Goal: Task Accomplishment & Management: Manage account settings

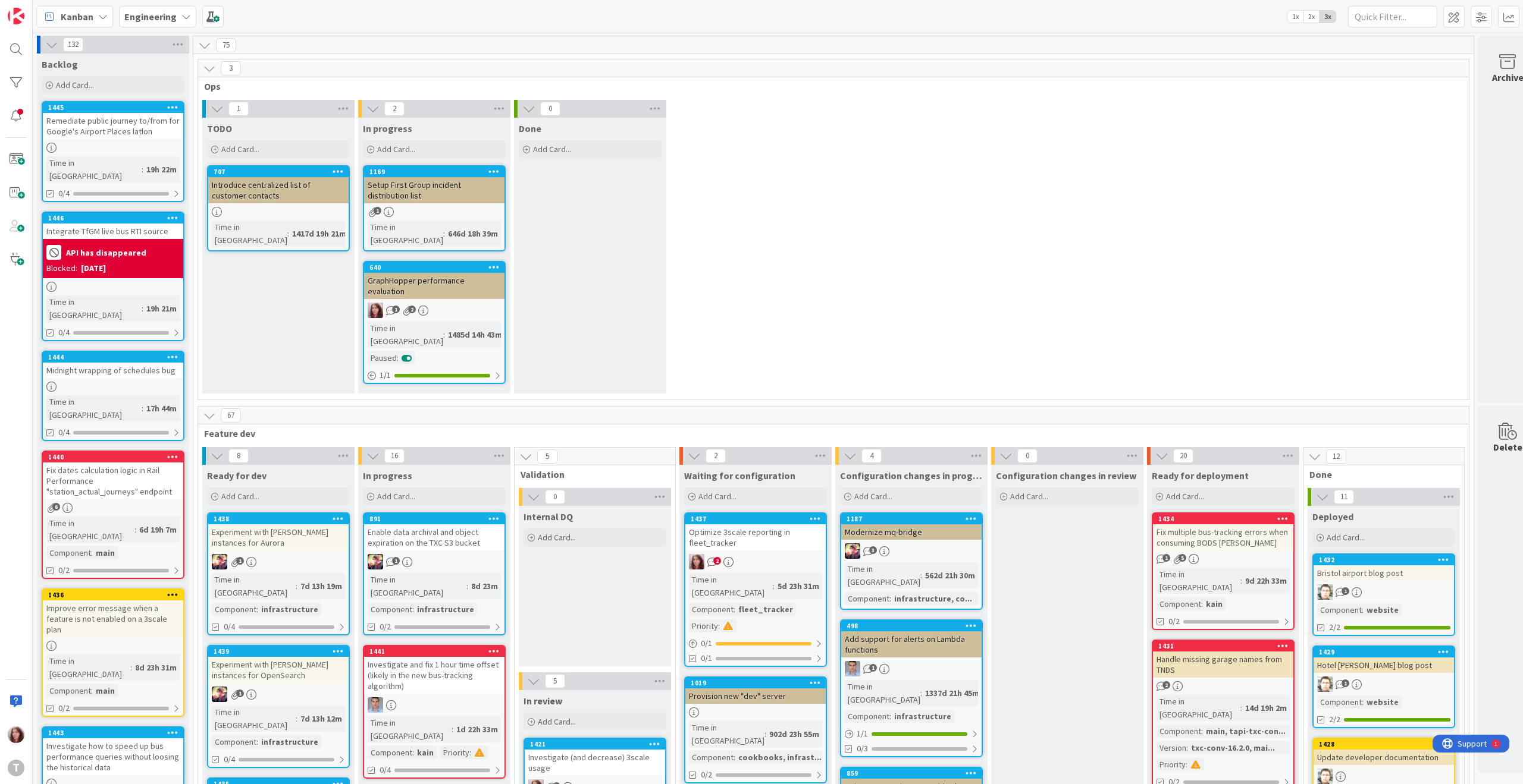
scroll to position [329, 0]
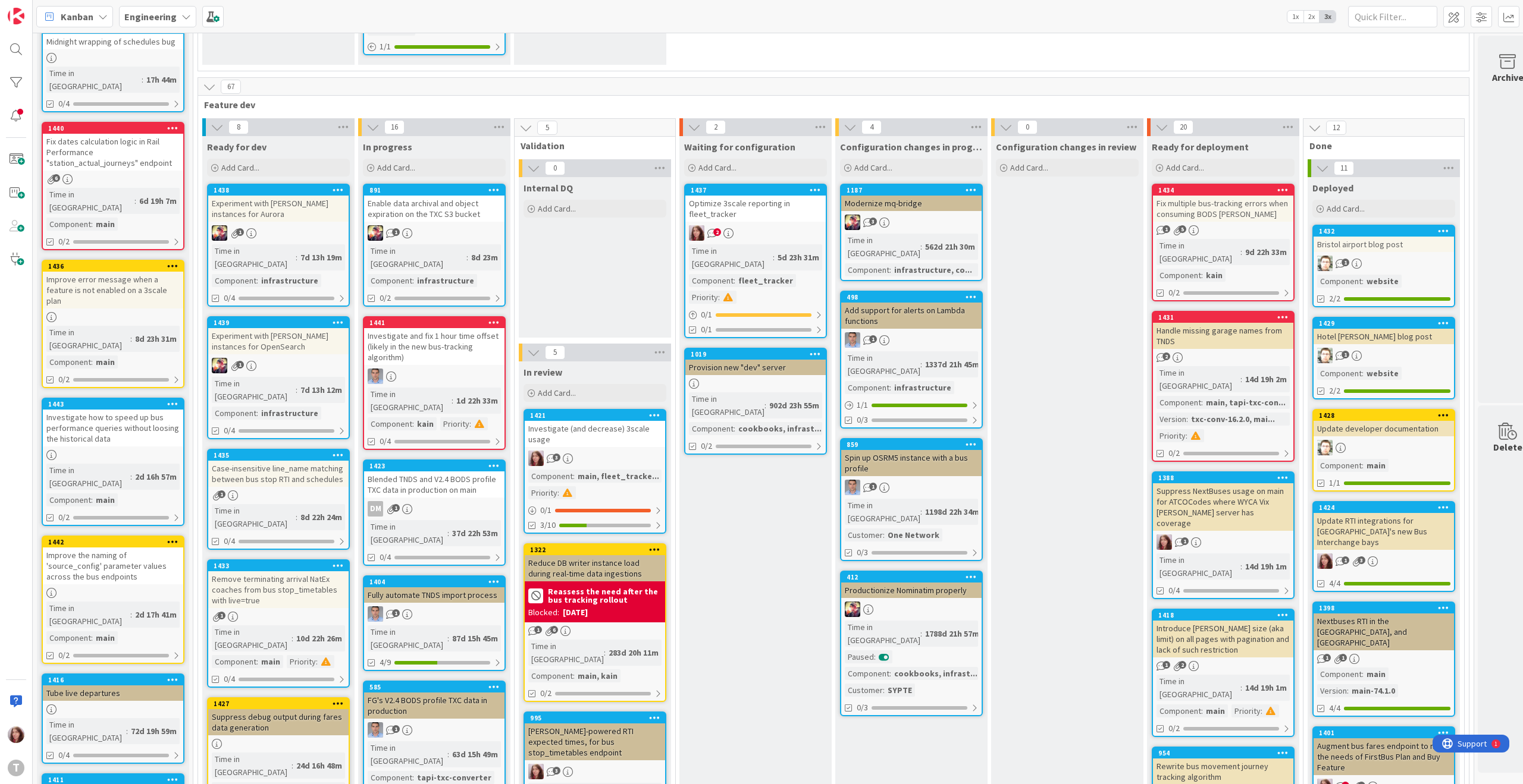
click at [126, 272] on div "Improve error message when a feature is not enabled on a 3scale plan" at bounding box center [113, 290] width 140 height 37
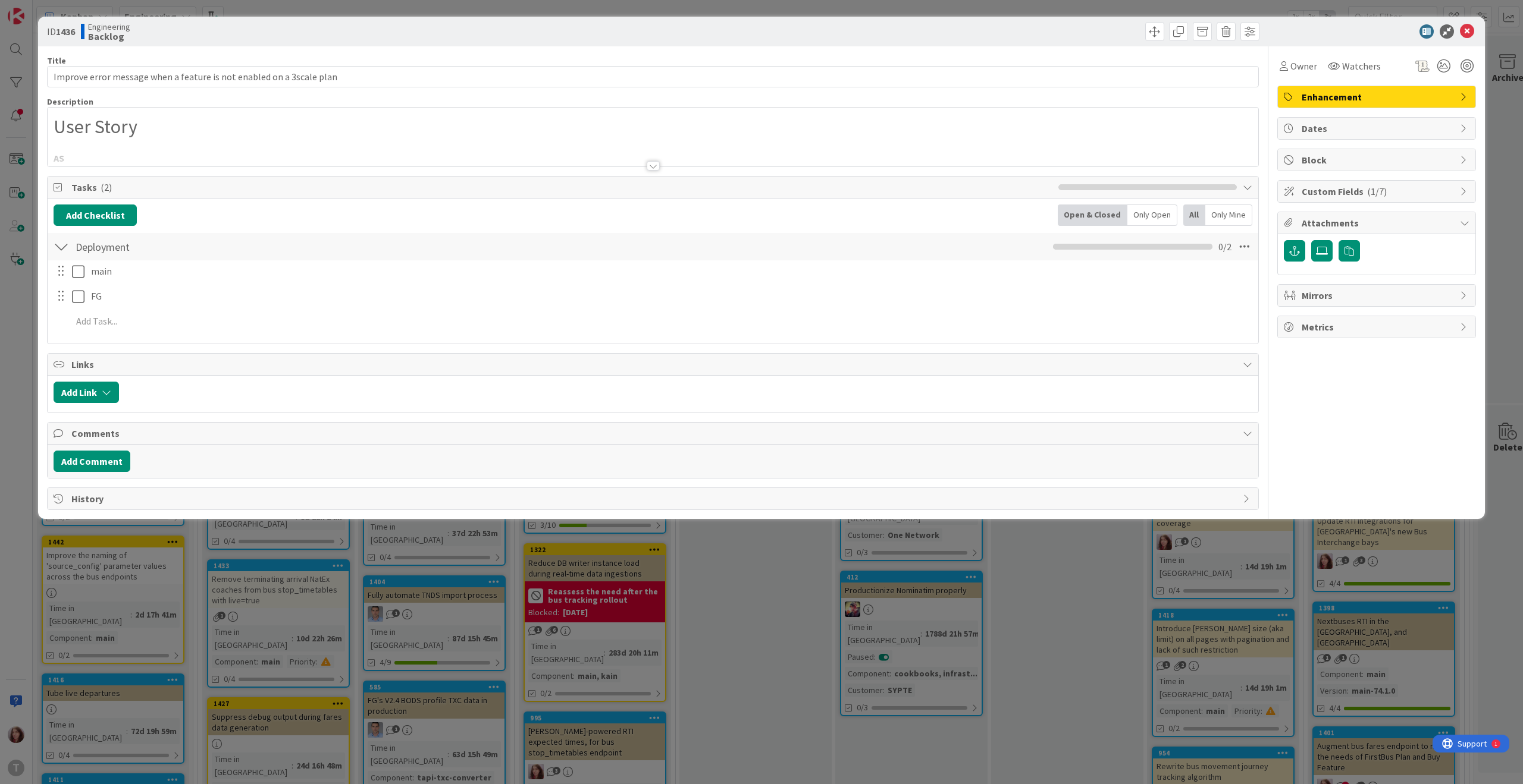
click at [652, 167] on div at bounding box center [653, 166] width 13 height 9
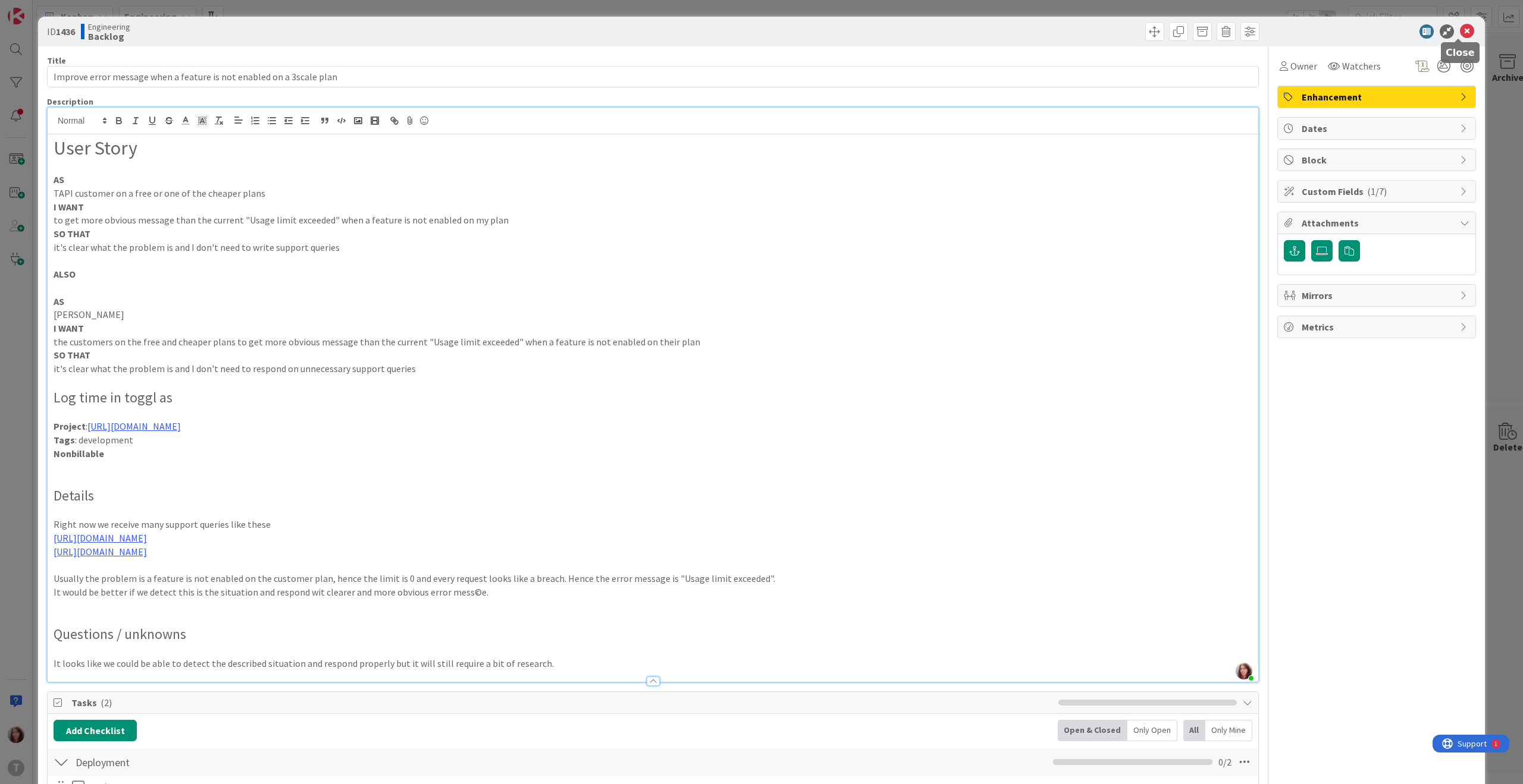
click at [1460, 31] on icon at bounding box center [1467, 31] width 14 height 14
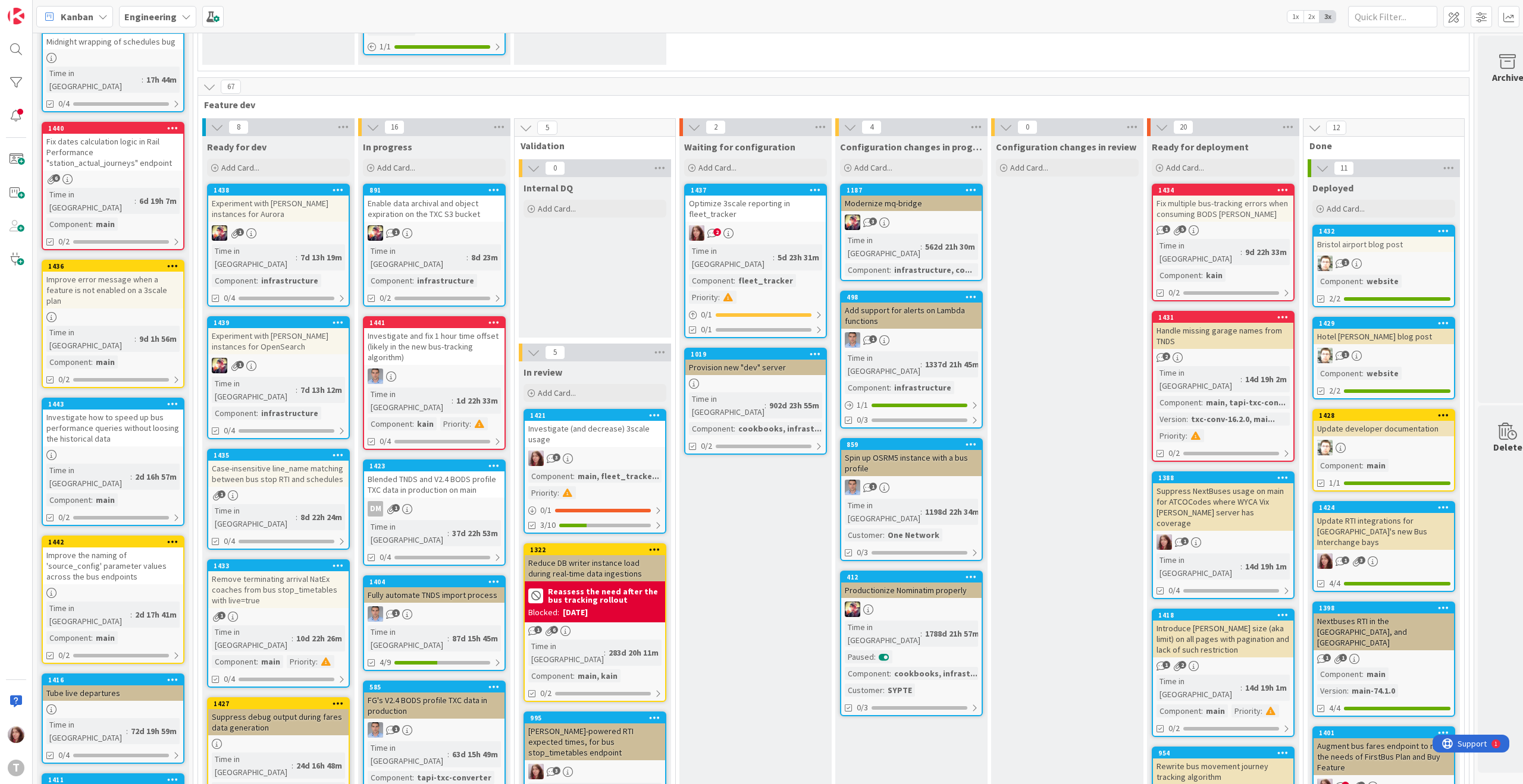
click at [115, 272] on div "Improve error message when a feature is not enabled on a 3scale plan" at bounding box center [113, 290] width 140 height 37
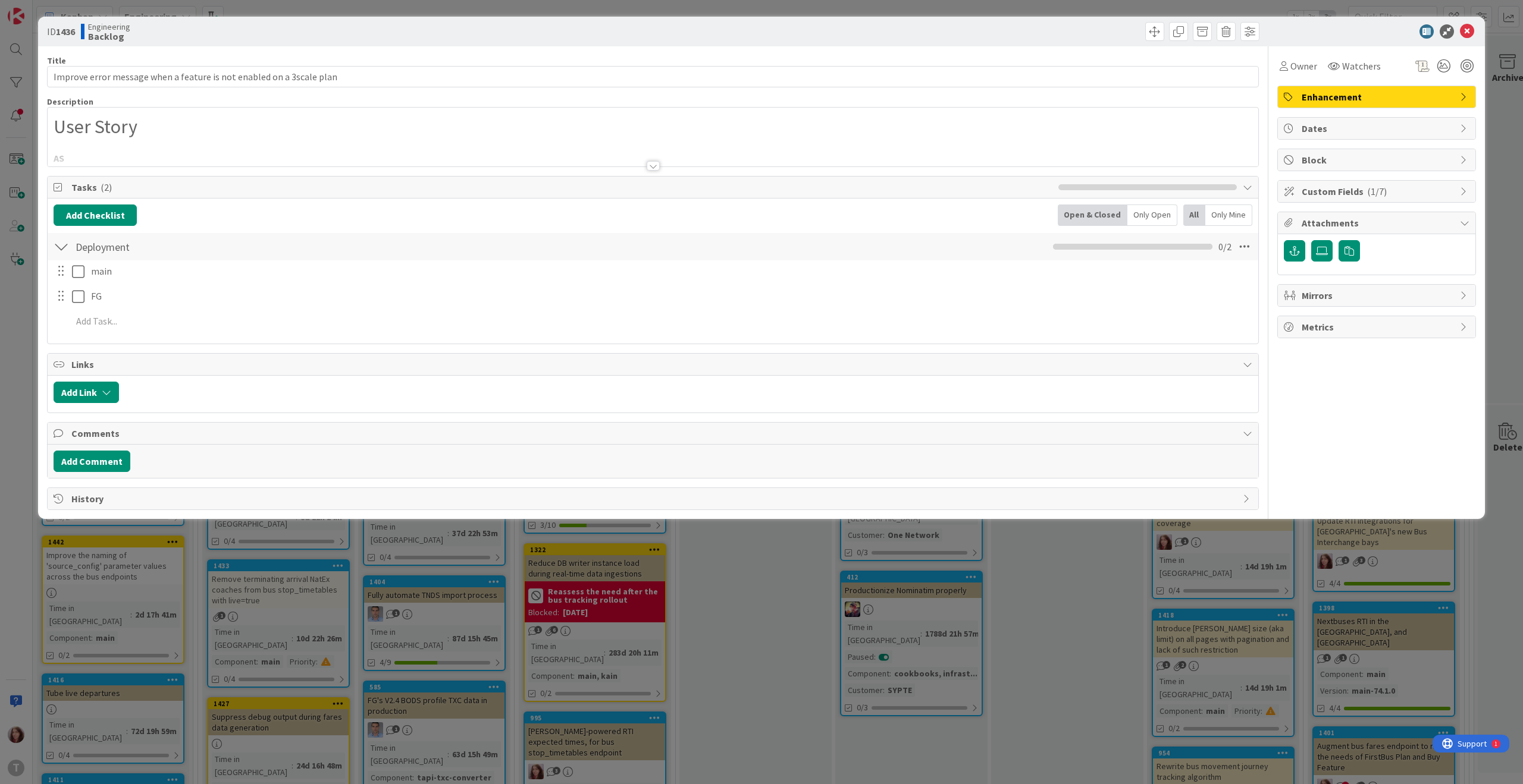
click at [652, 165] on div at bounding box center [653, 166] width 13 height 9
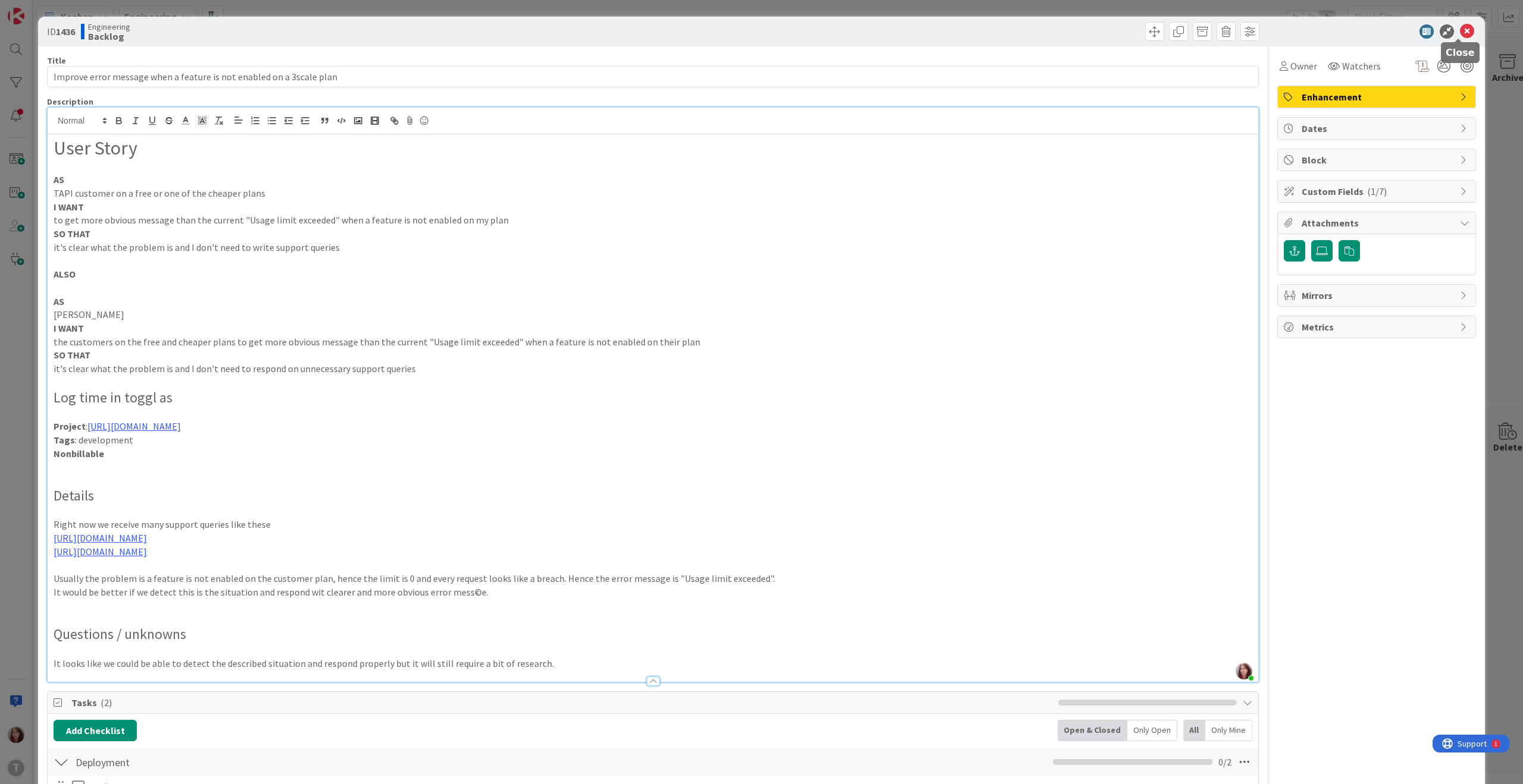
click at [1460, 33] on icon at bounding box center [1467, 31] width 14 height 14
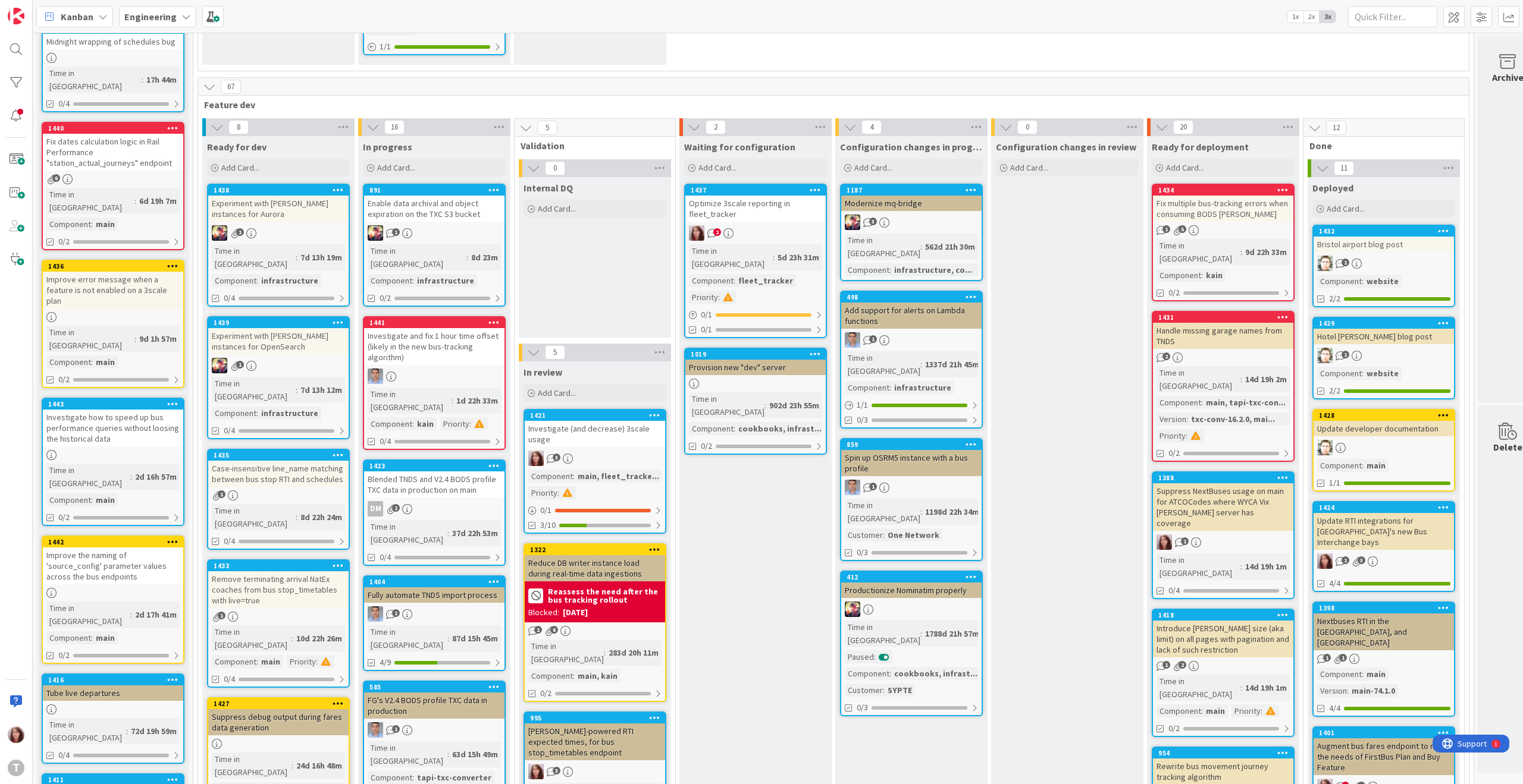
click at [112, 272] on div "Improve error message when a feature is not enabled on a 3scale plan" at bounding box center [113, 290] width 140 height 37
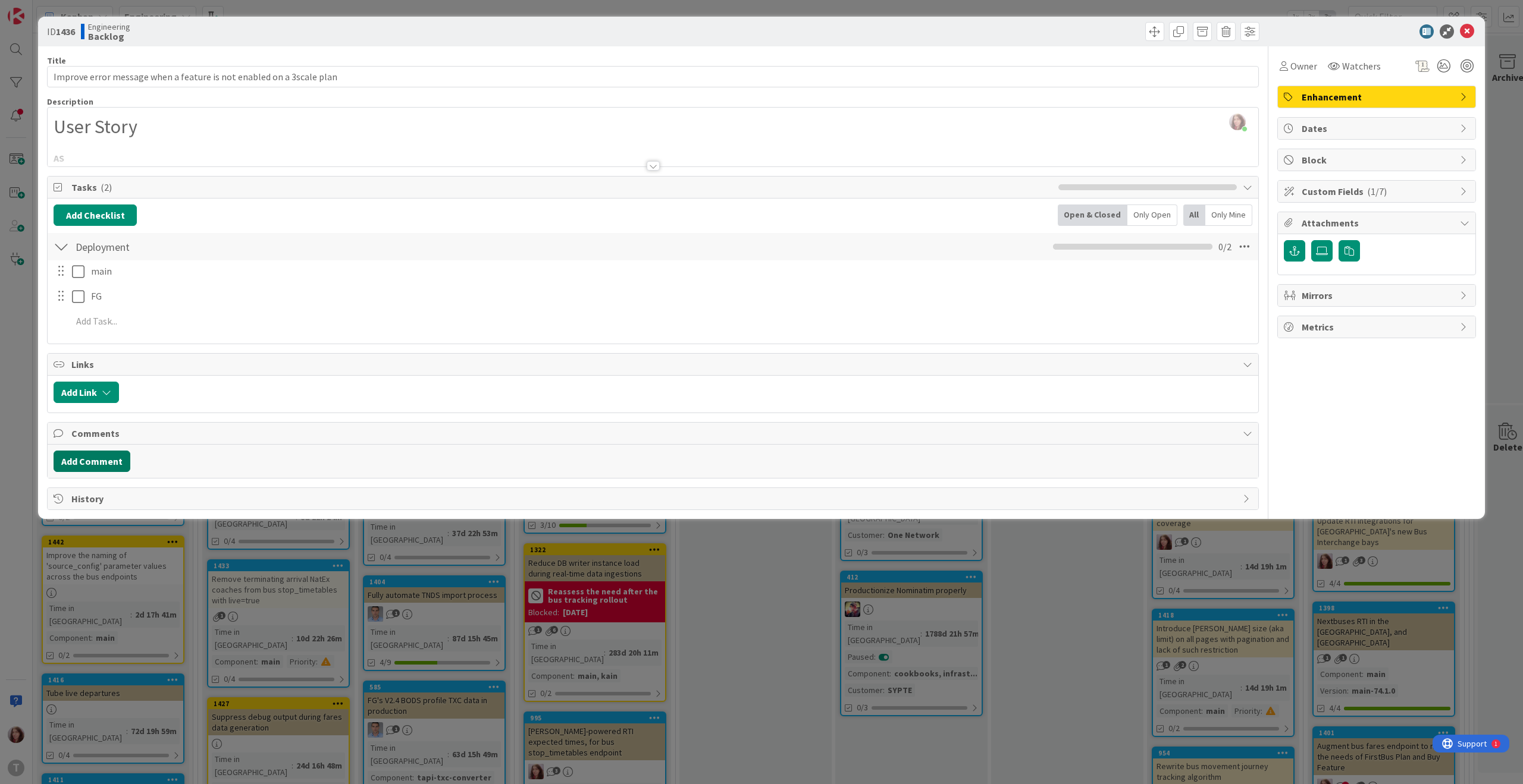
click at [98, 463] on button "Add Comment" at bounding box center [91, 461] width 76 height 21
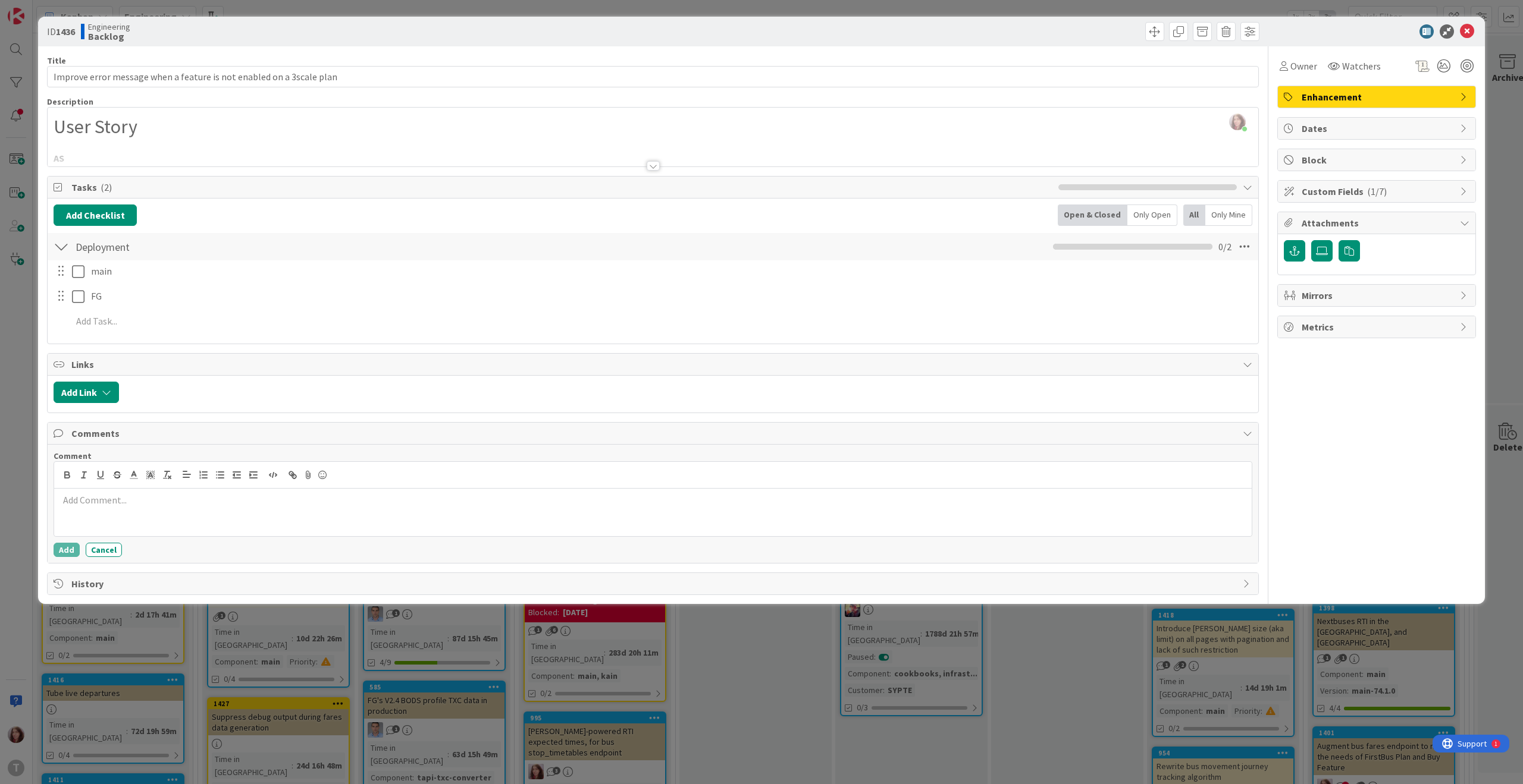
click at [109, 509] on div at bounding box center [653, 512] width 1198 height 47
click at [63, 548] on button "Add" at bounding box center [66, 550] width 26 height 14
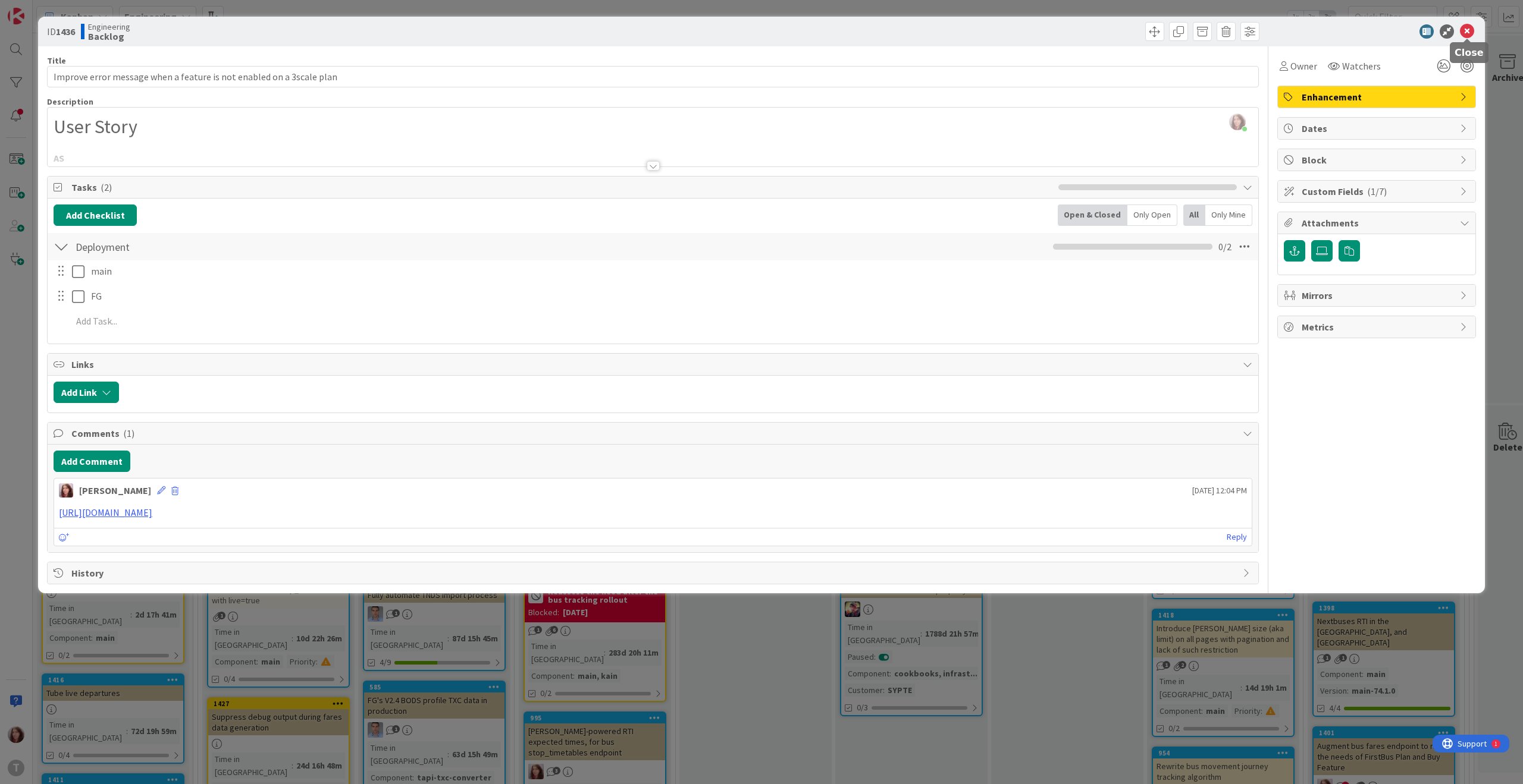
click at [1466, 26] on icon at bounding box center [1467, 31] width 14 height 14
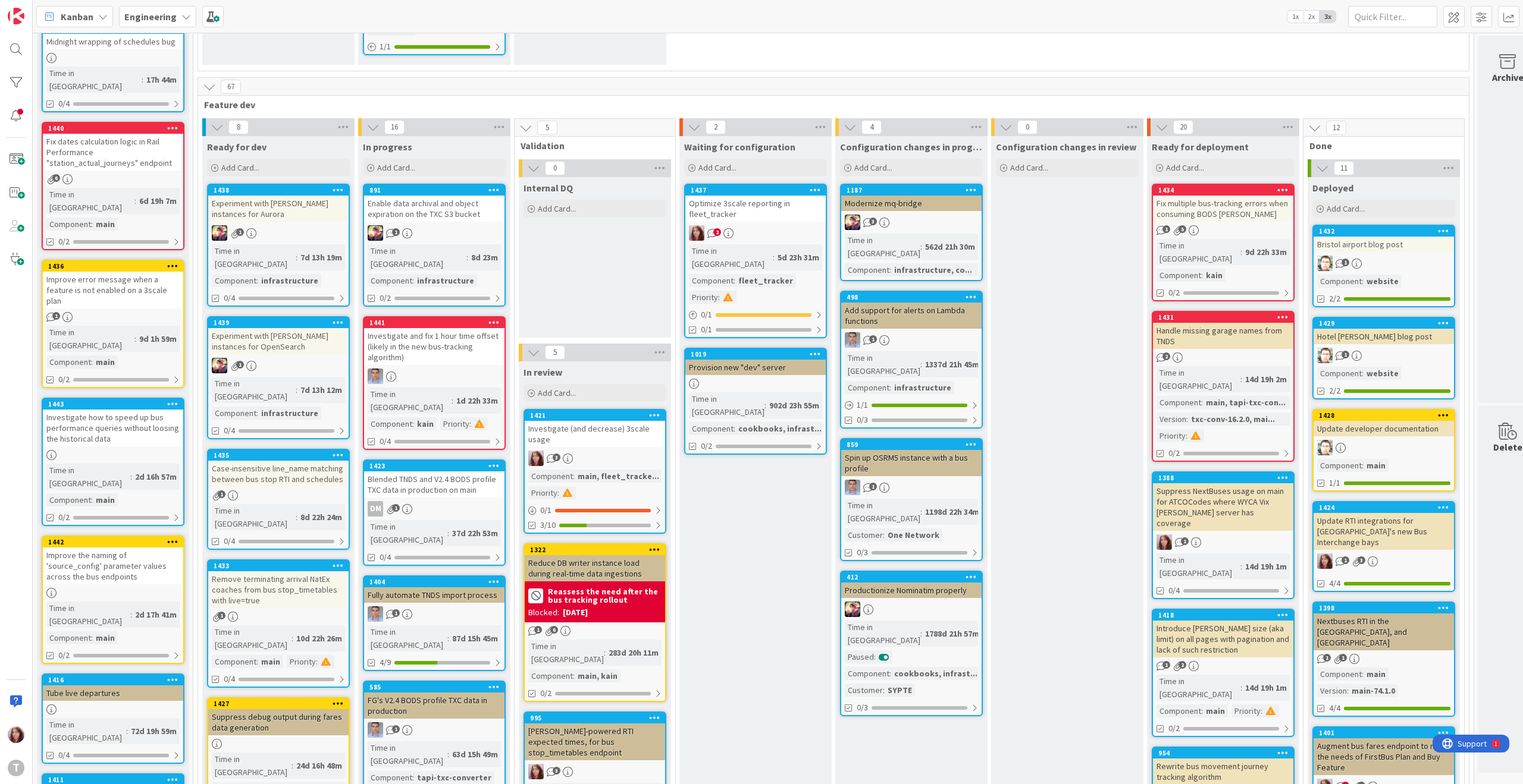
click at [117, 272] on div "Improve error message when a feature is not enabled on a 3scale plan" at bounding box center [113, 290] width 140 height 37
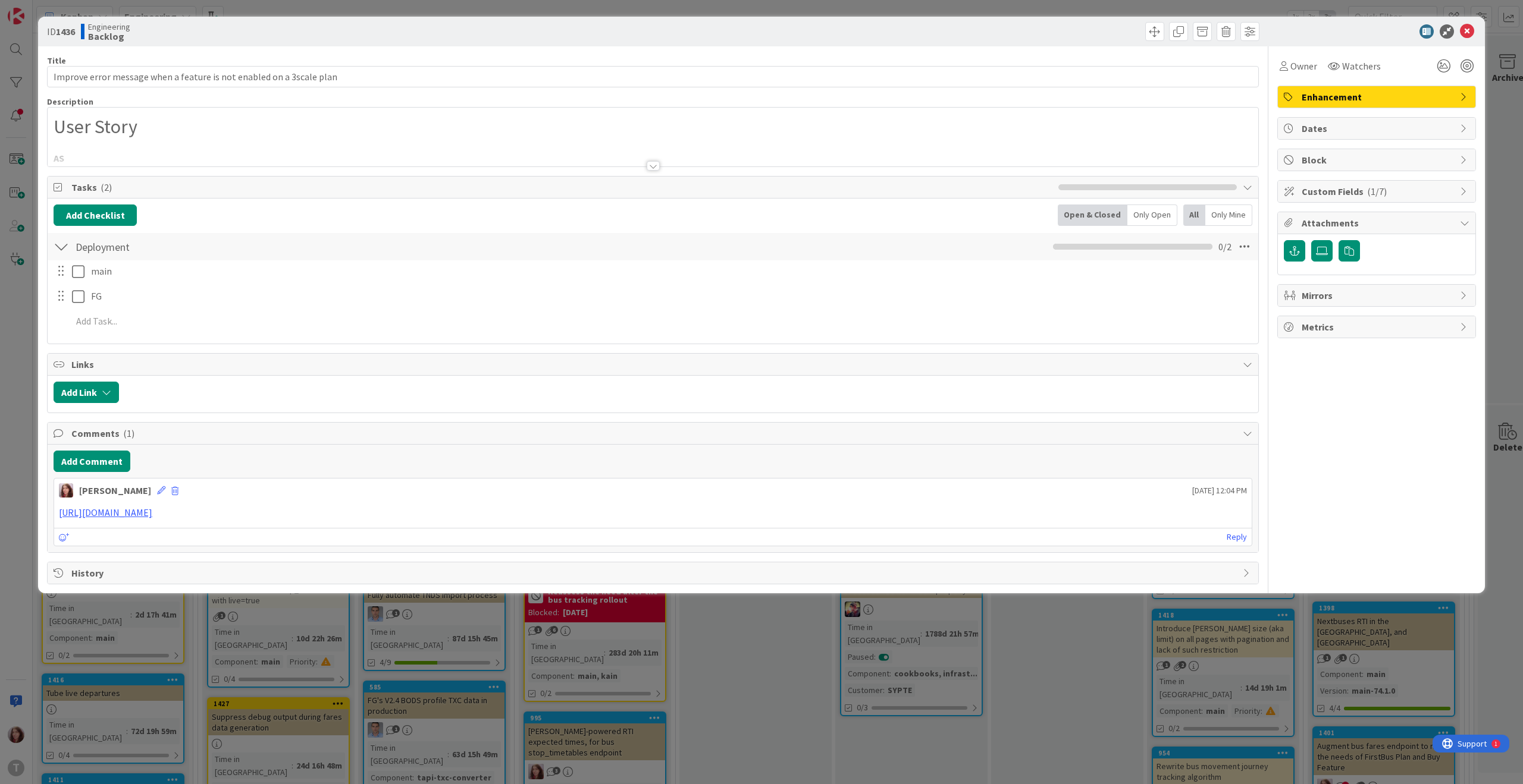
click at [654, 168] on div at bounding box center [653, 166] width 13 height 9
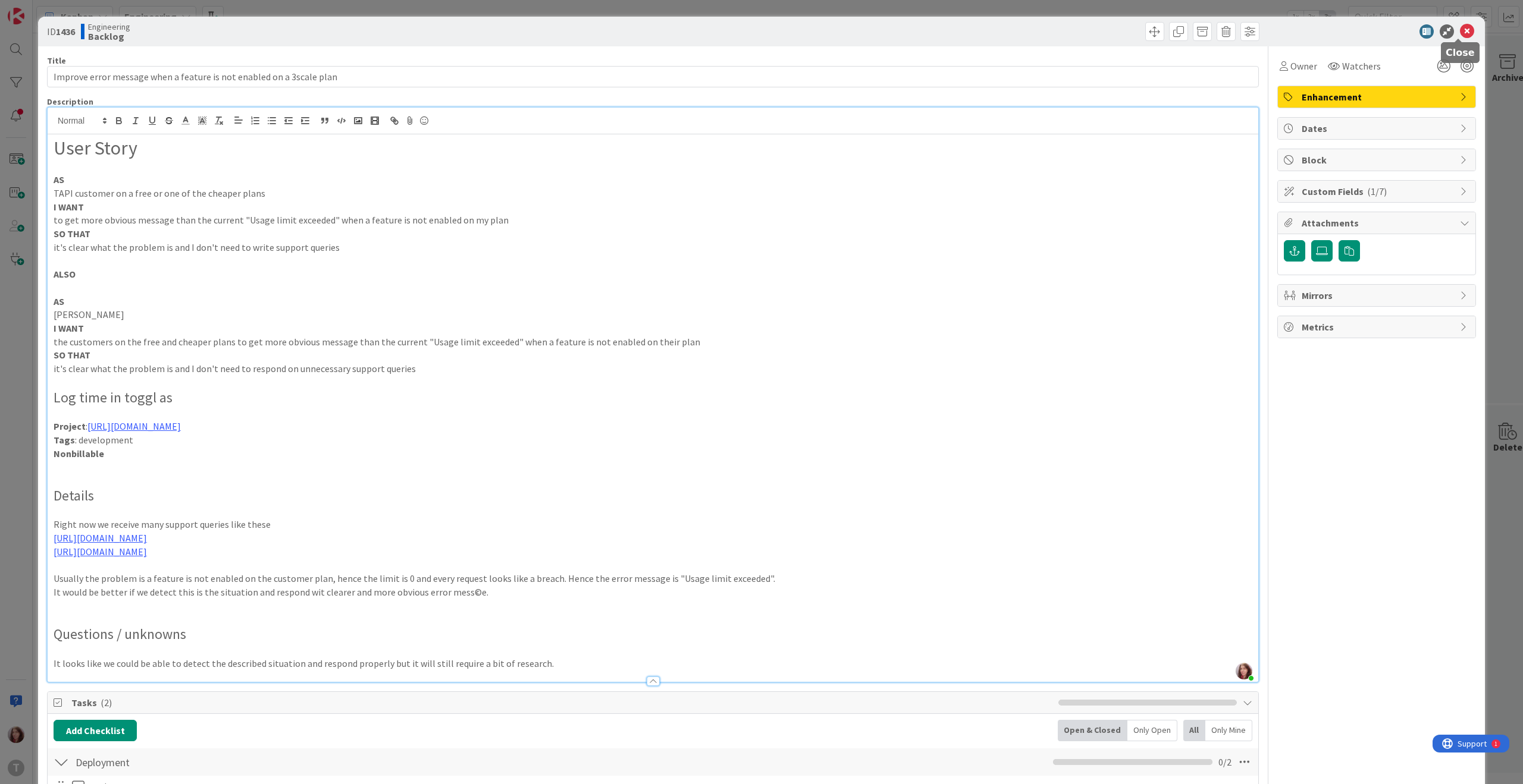
click at [1460, 33] on icon at bounding box center [1467, 31] width 14 height 14
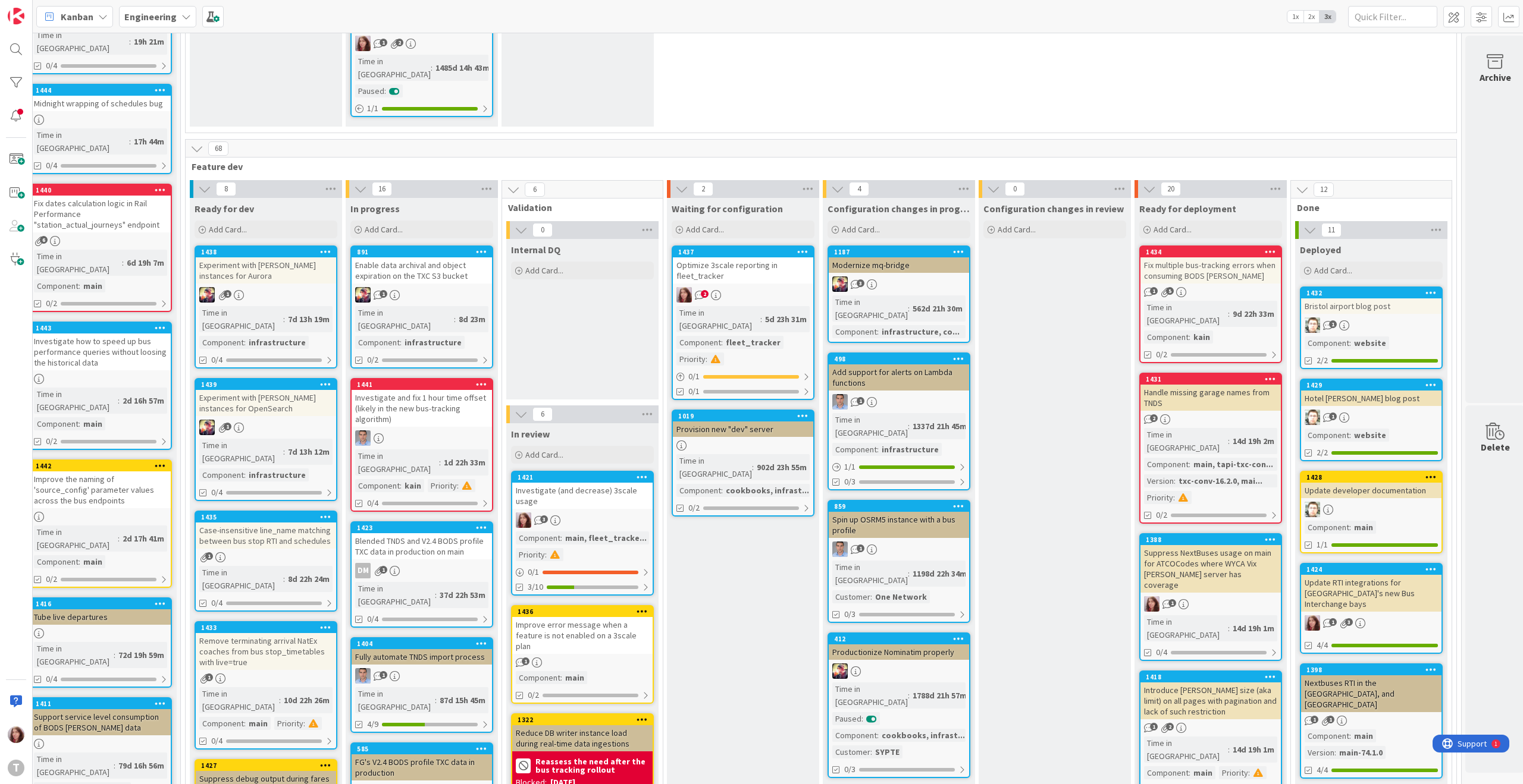
scroll to position [272, 13]
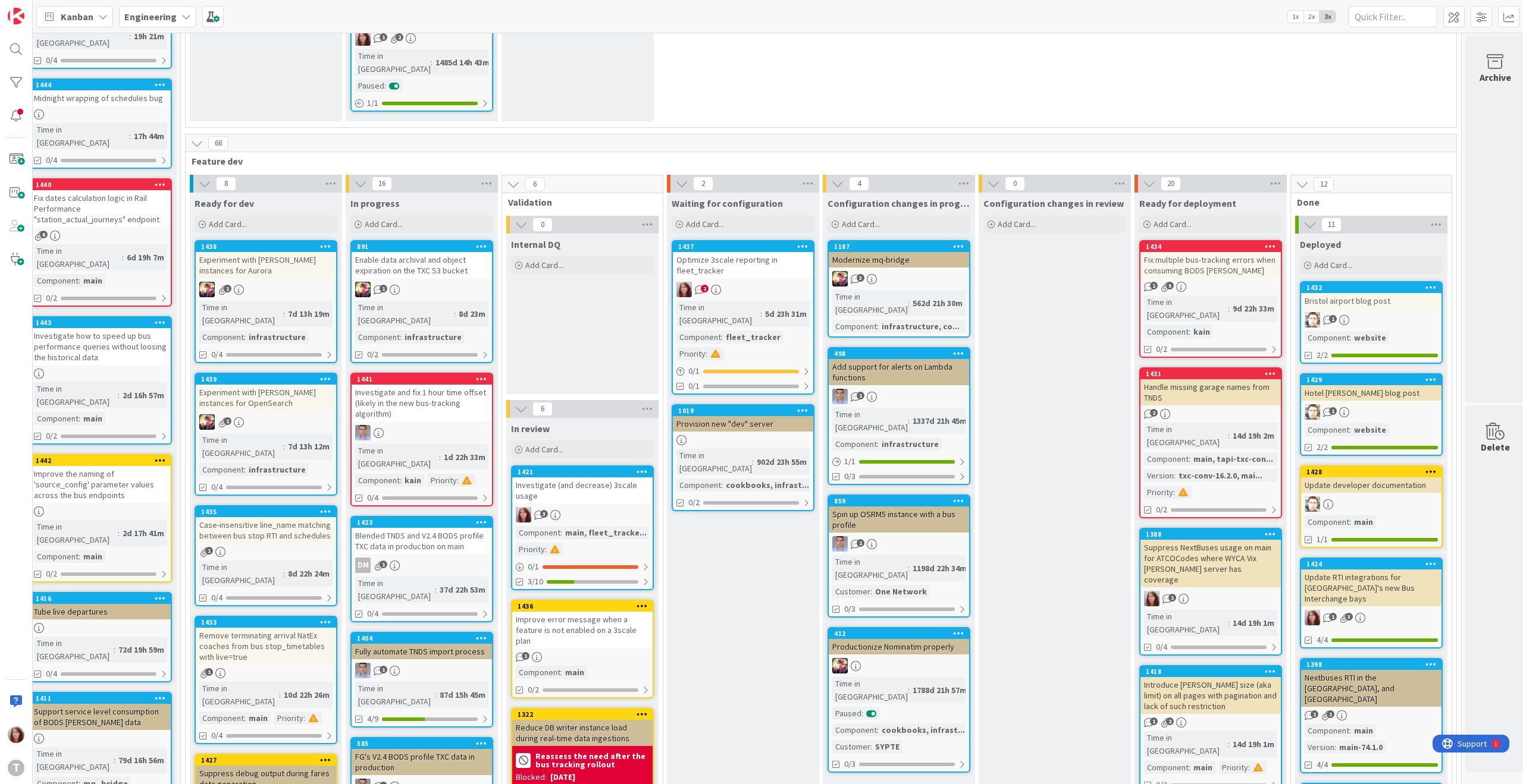
click at [259, 517] on div "Case-insensitive line_name matching between bus stop RTI and schedules" at bounding box center [266, 530] width 140 height 26
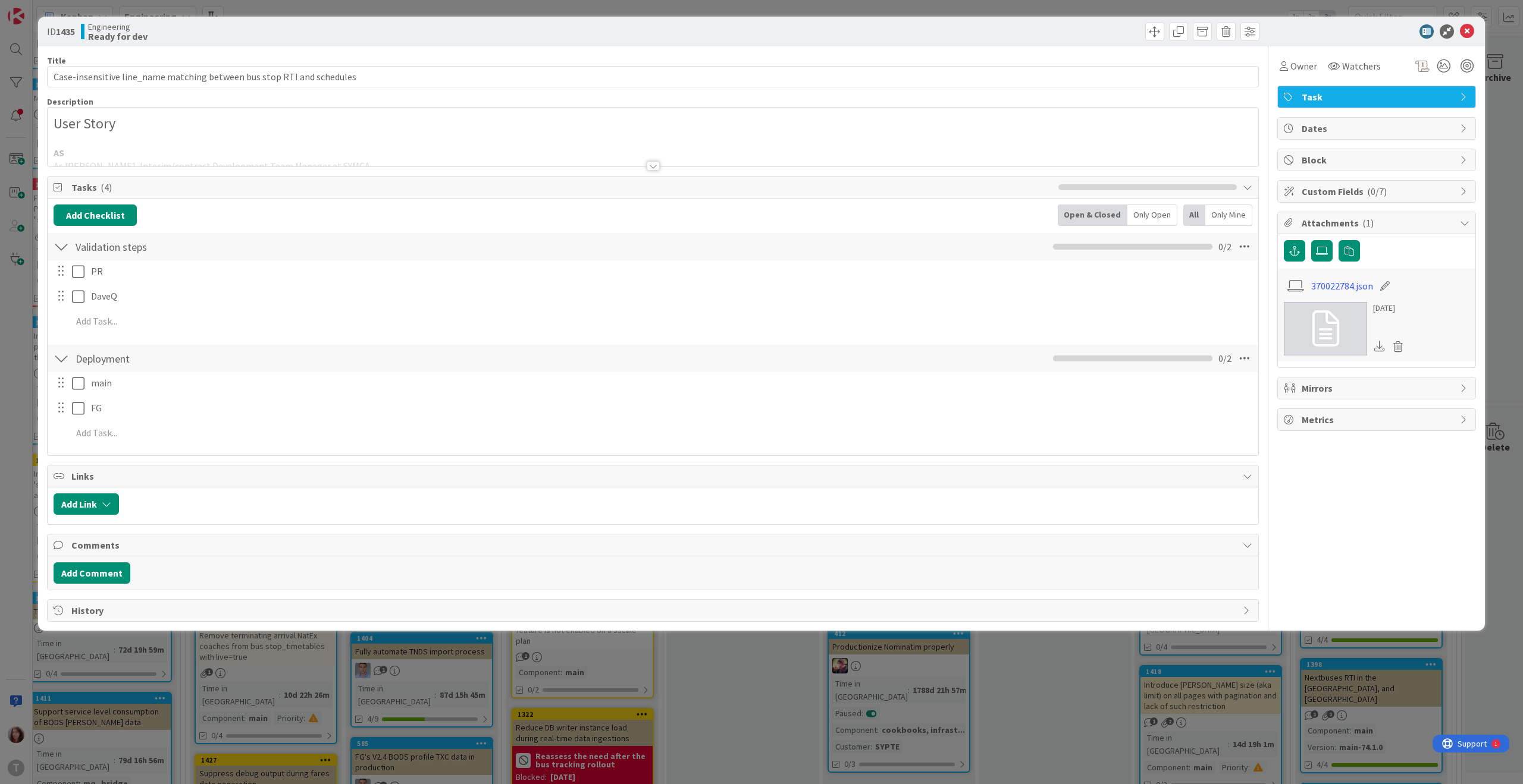
click at [652, 164] on div at bounding box center [653, 166] width 13 height 9
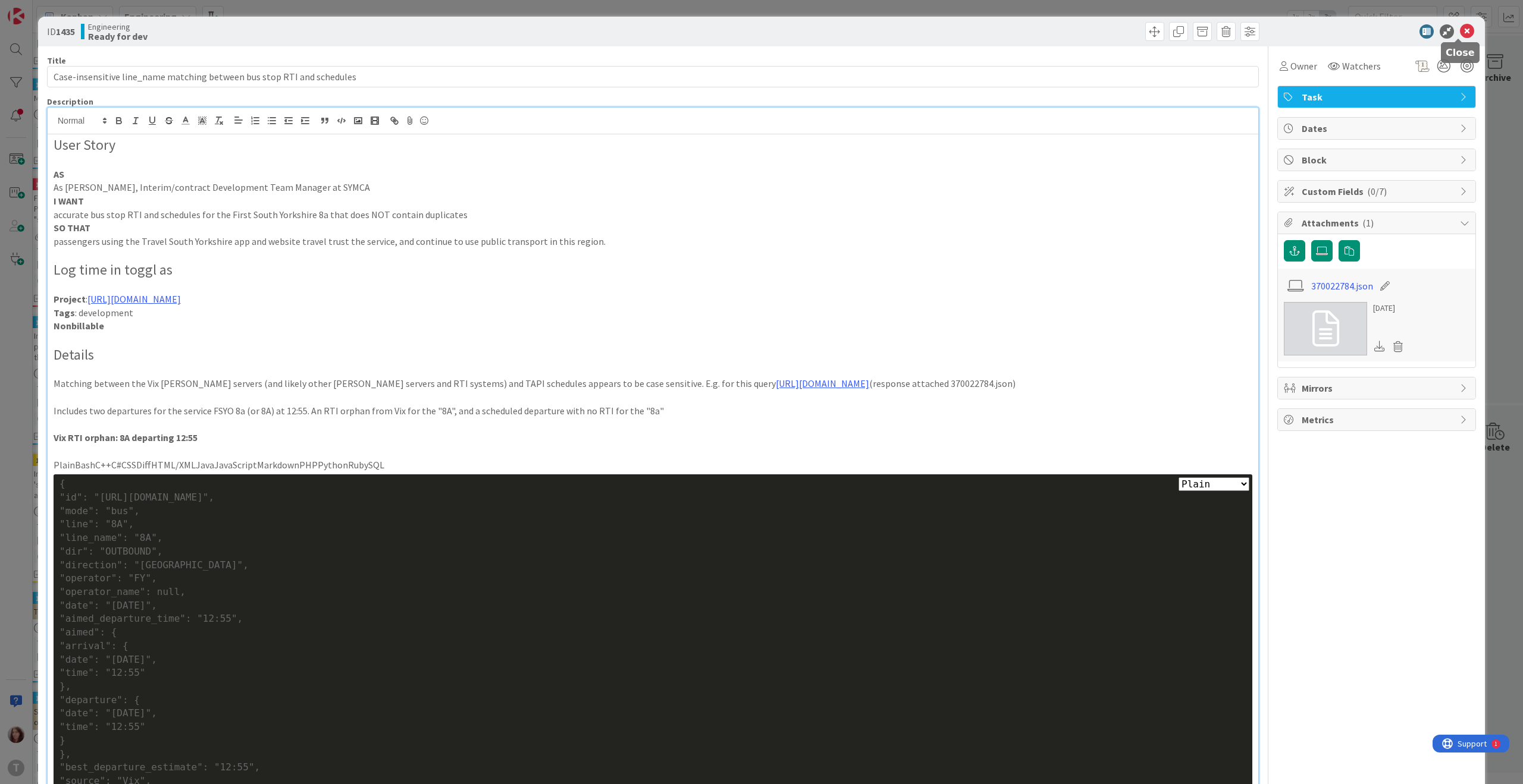
click at [1463, 31] on icon at bounding box center [1467, 31] width 14 height 14
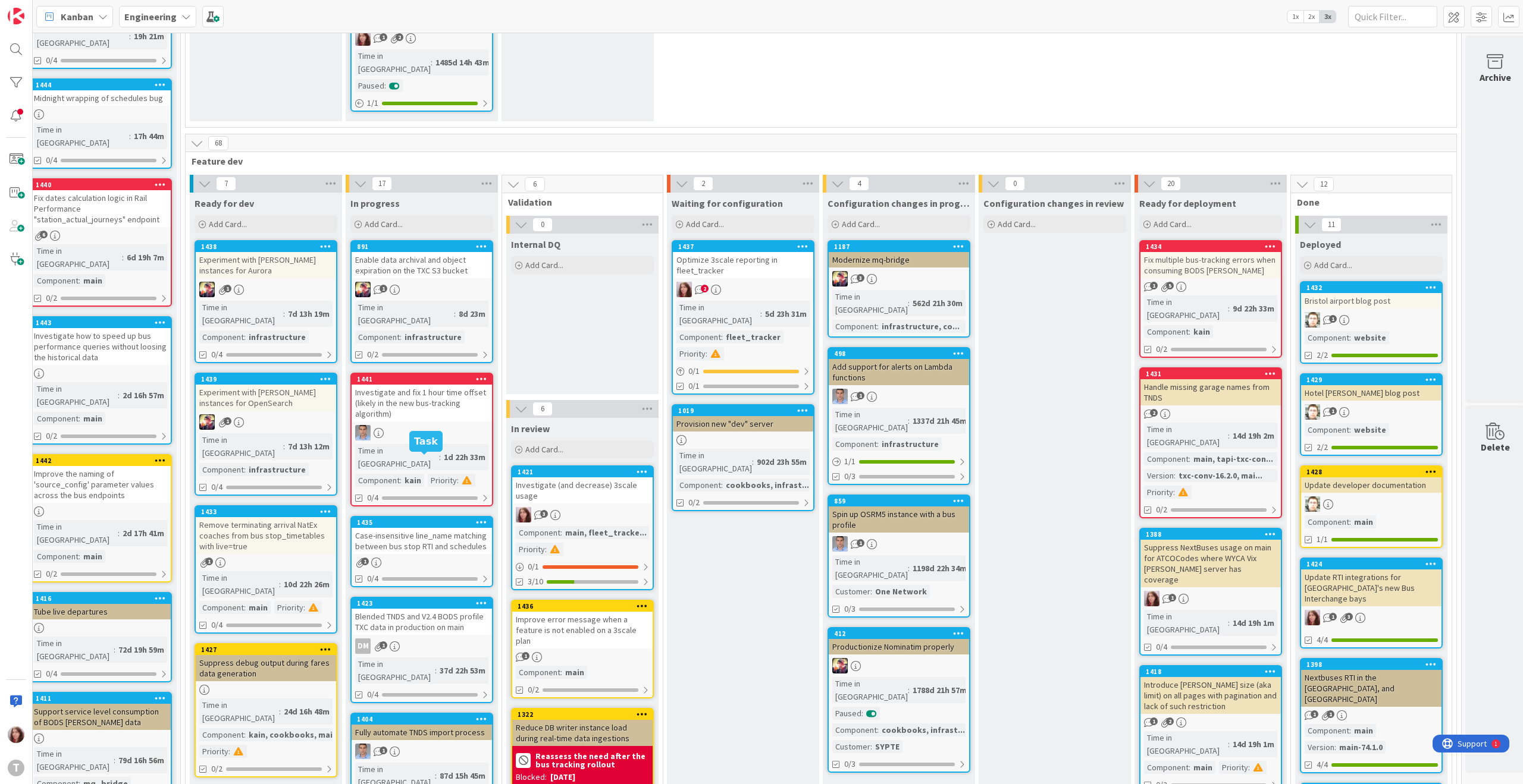
click at [454, 519] on div "1435" at bounding box center [424, 523] width 135 height 9
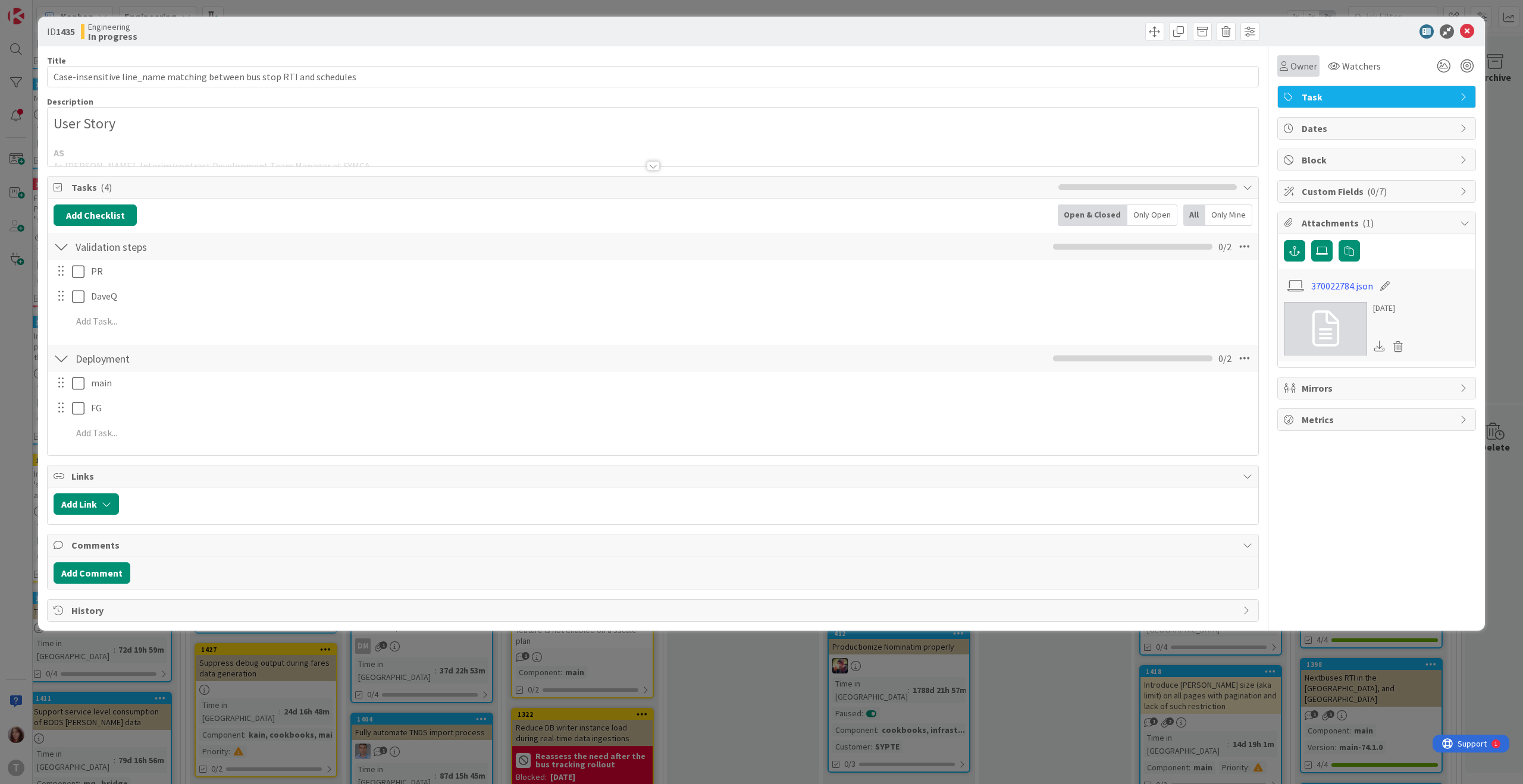
click at [1298, 70] on span "Owner" at bounding box center [1304, 66] width 27 height 14
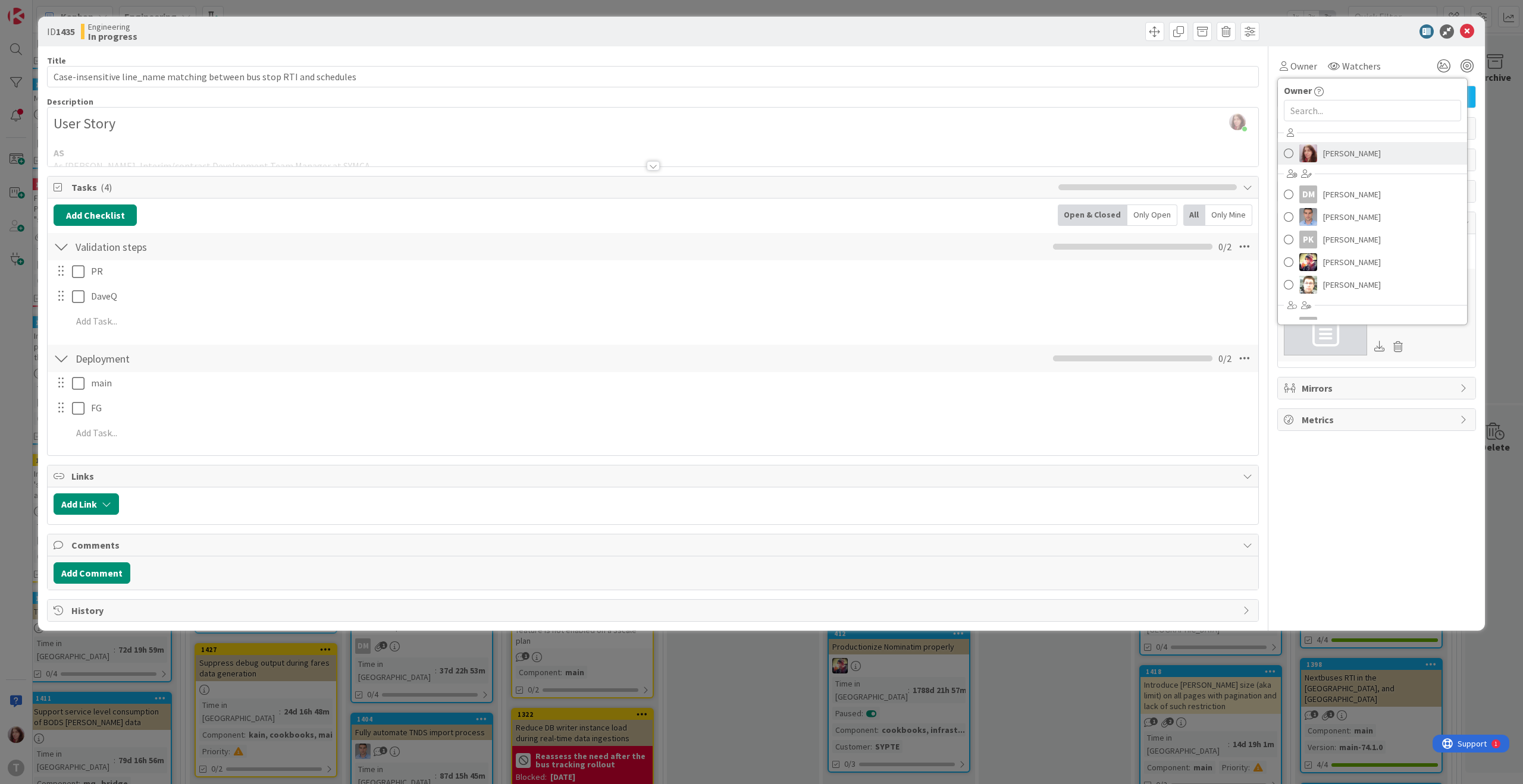
click at [1347, 146] on span "[PERSON_NAME]" at bounding box center [1351, 153] width 57 height 18
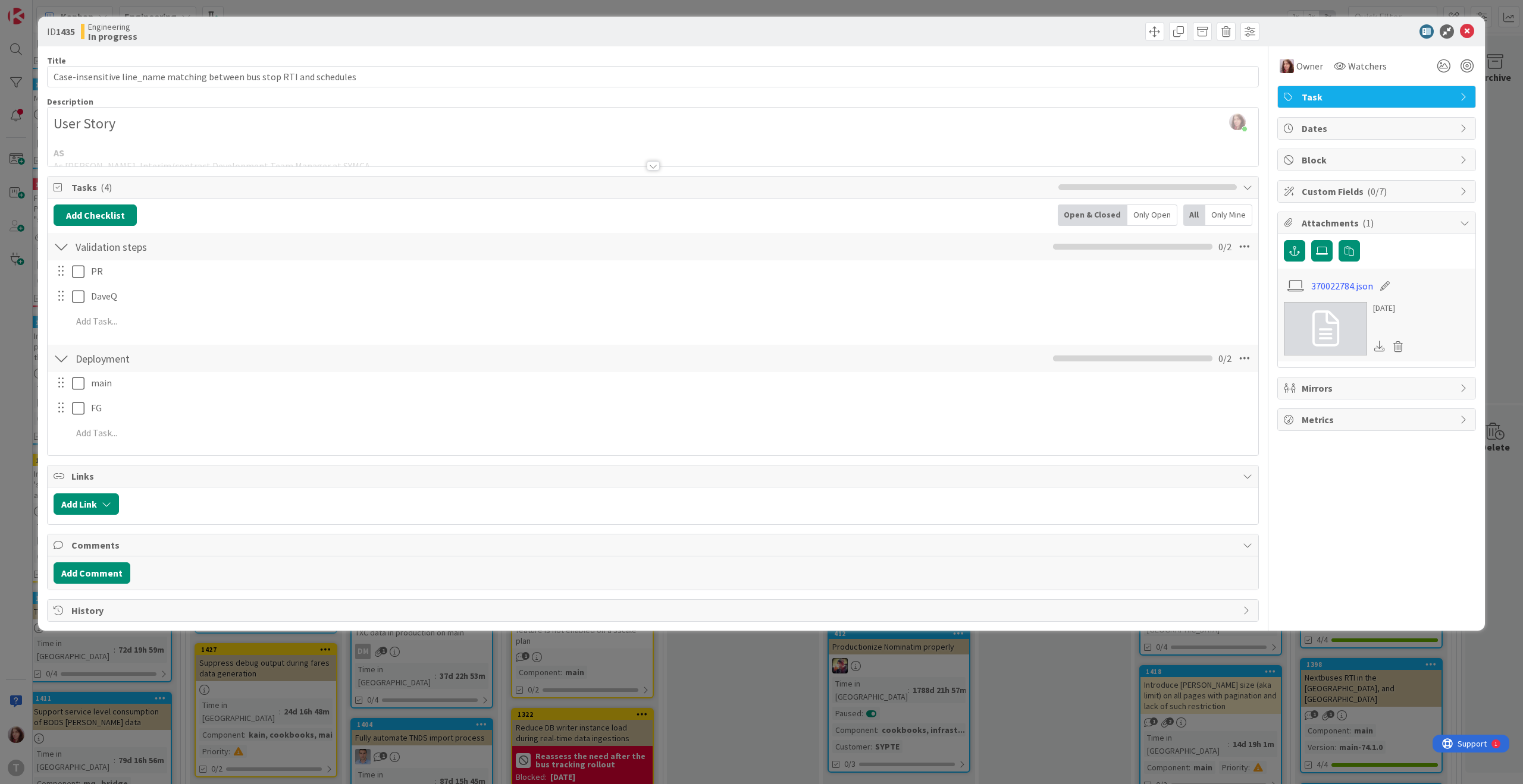
click at [649, 169] on div at bounding box center [653, 166] width 13 height 9
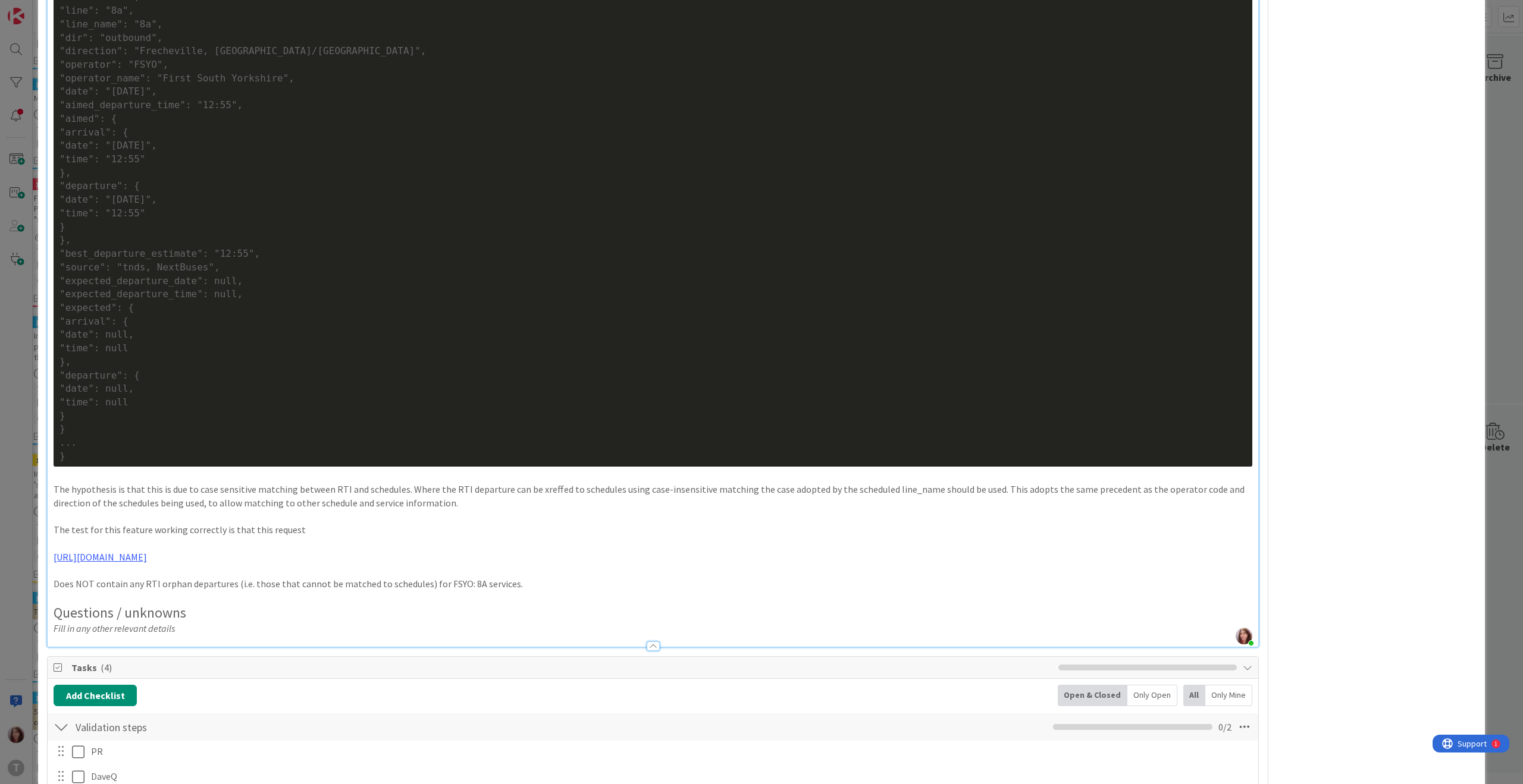
scroll to position [1115, 0]
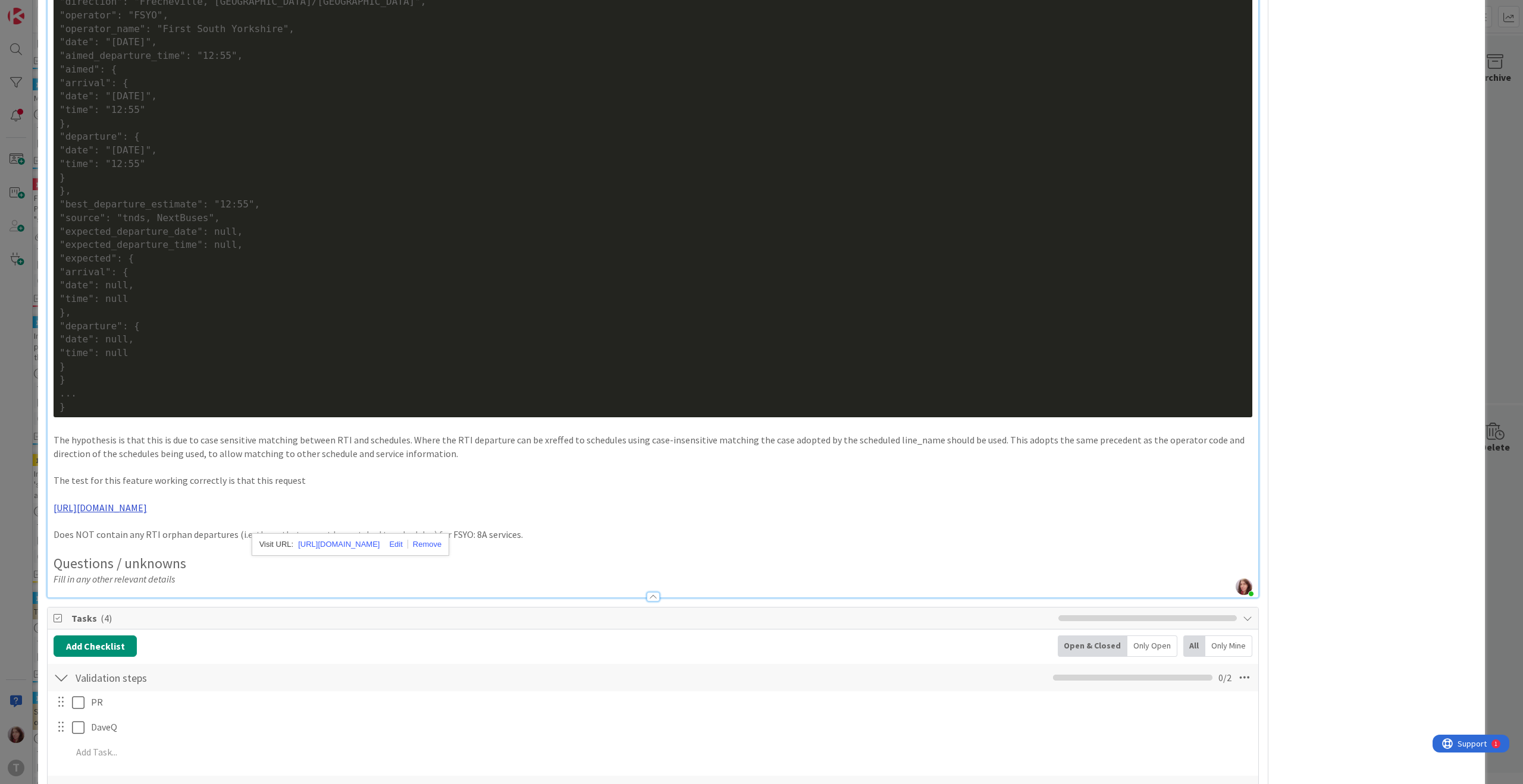
click at [380, 543] on link "[URL][DOMAIN_NAME]" at bounding box center [338, 545] width 81 height 16
